Goal: Task Accomplishment & Management: Manage account settings

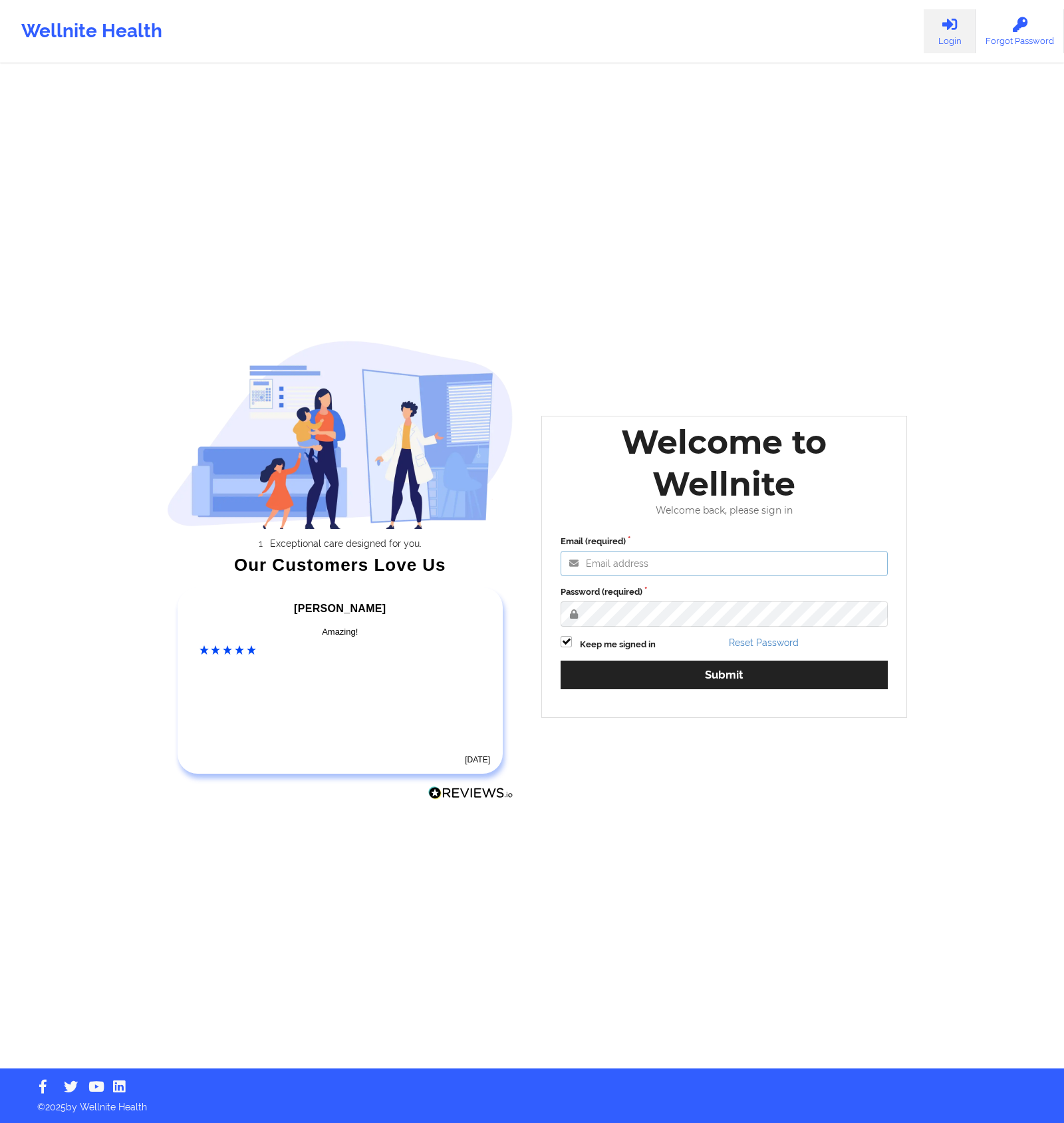
click at [655, 552] on input "Email (required)" at bounding box center [724, 563] width 327 height 25
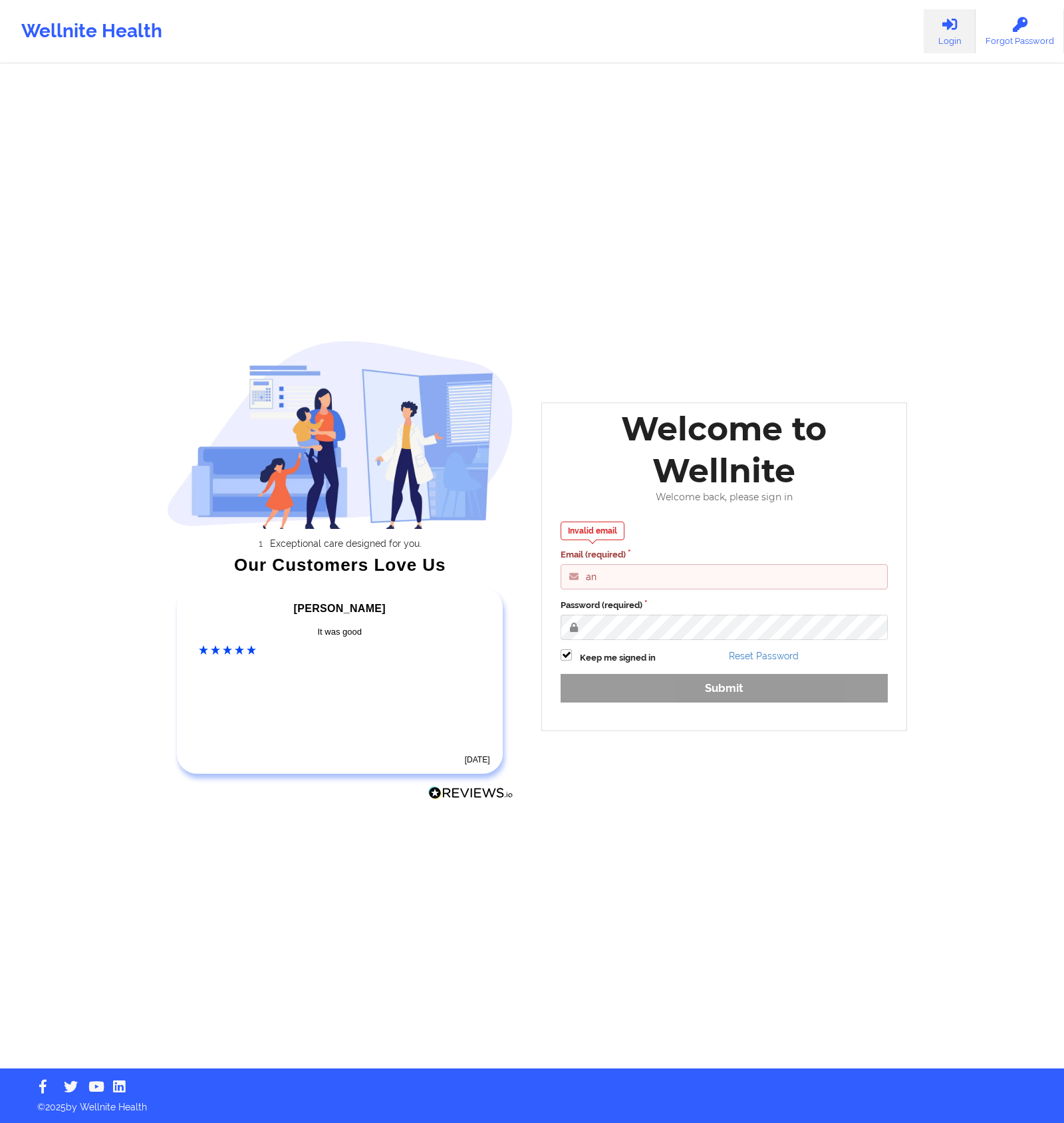
type input "anabelle_gerhold85@example.com"
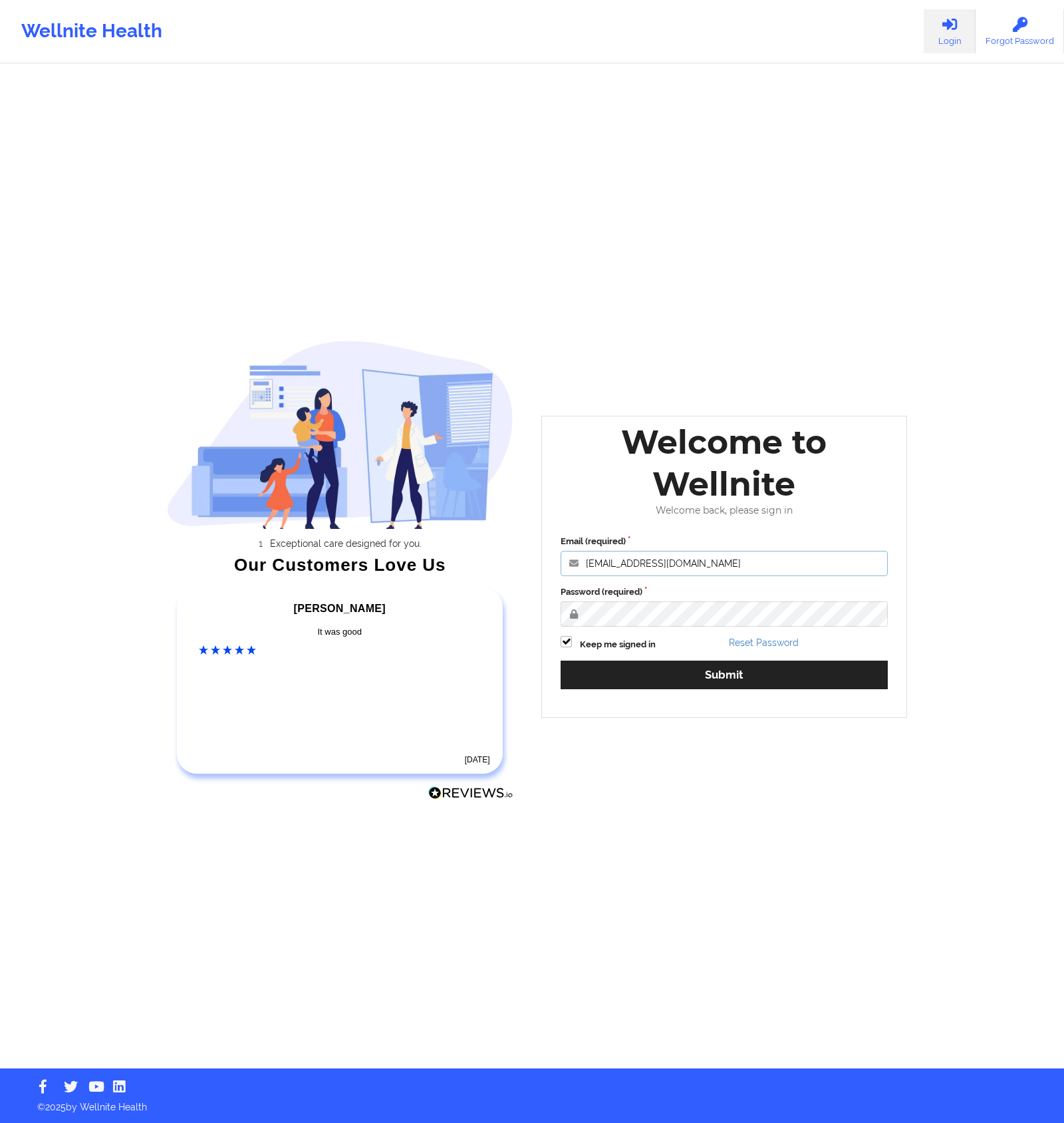
click at [560, 661] on button "Submit" at bounding box center [724, 674] width 327 height 28
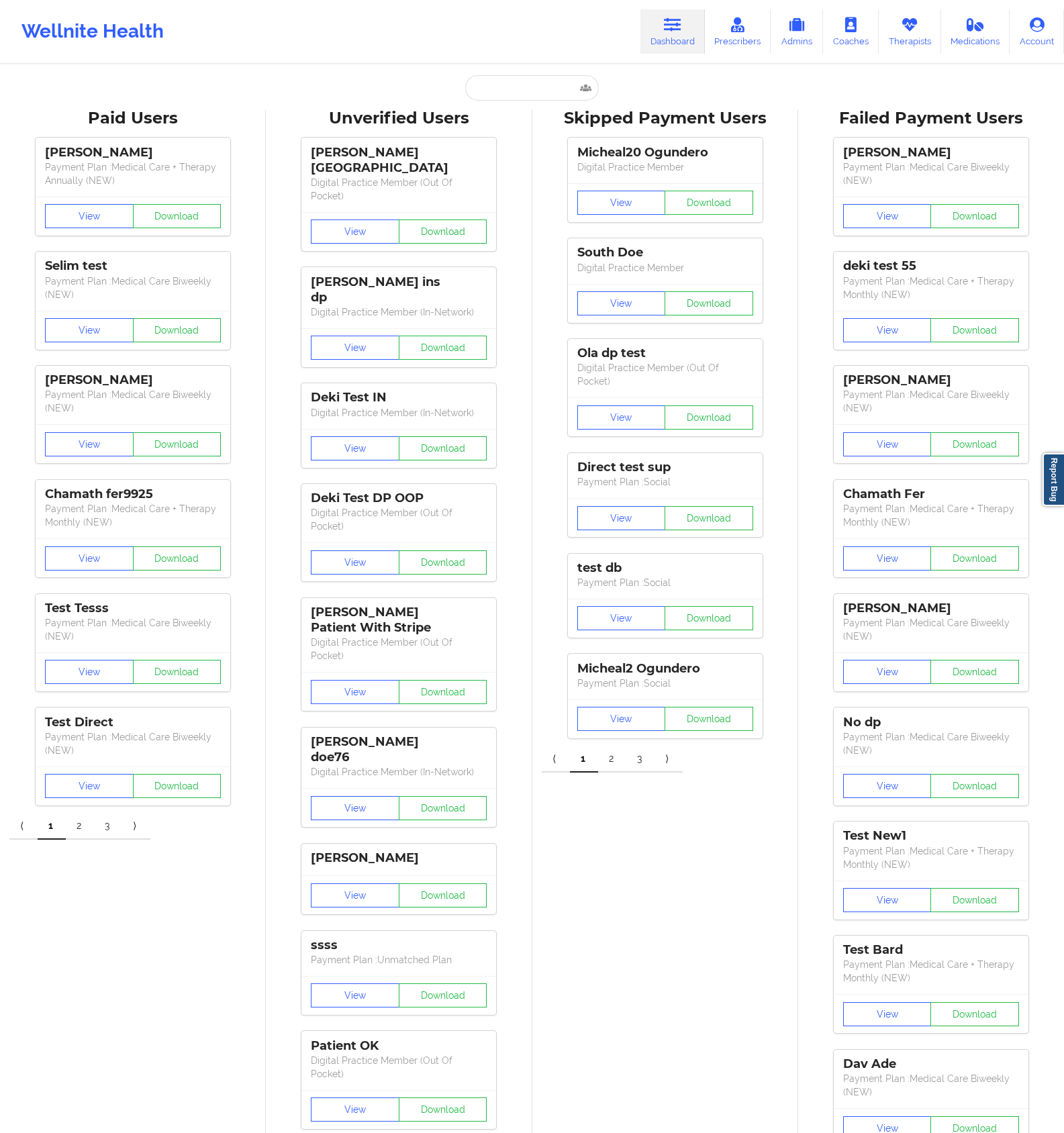
click at [663, 1] on div "Wellnite Health Dashboard Prescribers Admins Coaches Therapists Medications Acc…" at bounding box center [532, 31] width 1064 height 63
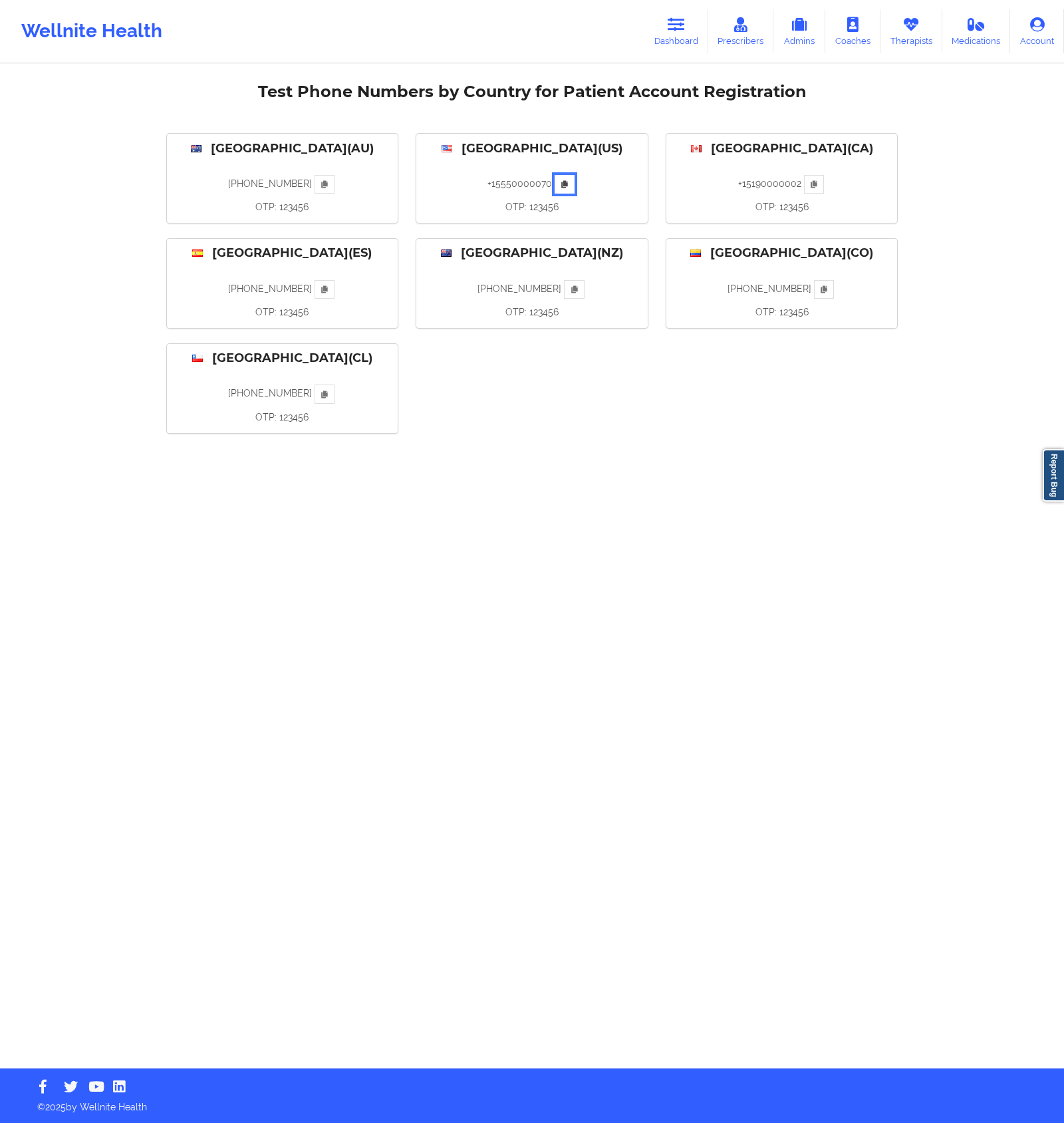
click at [570, 184] on button at bounding box center [564, 184] width 20 height 19
